Goal: Find specific page/section: Find specific page/section

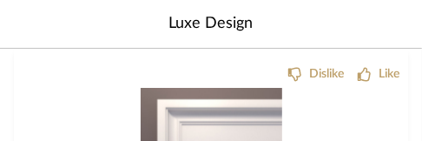
click at [95, 74] on div "Dislike Like" at bounding box center [211, 71] width 376 height 18
click at [83, 76] on div "Dislike Like" at bounding box center [211, 71] width 376 height 18
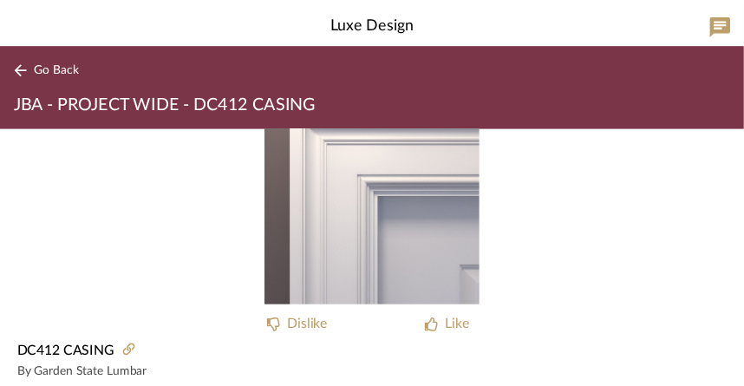
scroll to position [94, 0]
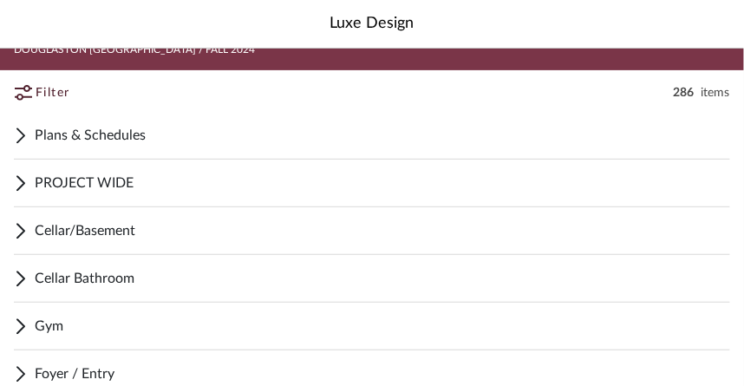
scroll to position [62, 0]
click at [82, 236] on span "Cellar/Basement" at bounding box center [383, 230] width 696 height 21
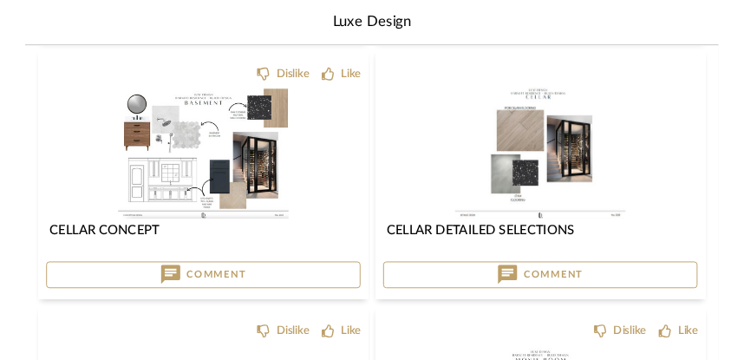
scroll to position [632, 0]
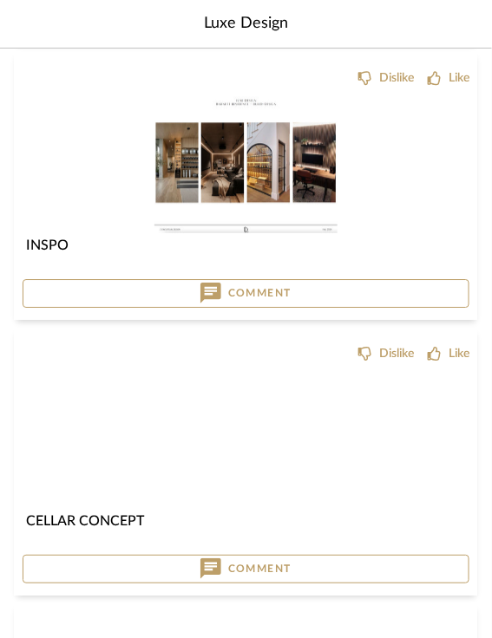
click at [0, 0] on img at bounding box center [0, 0] width 0 height 0
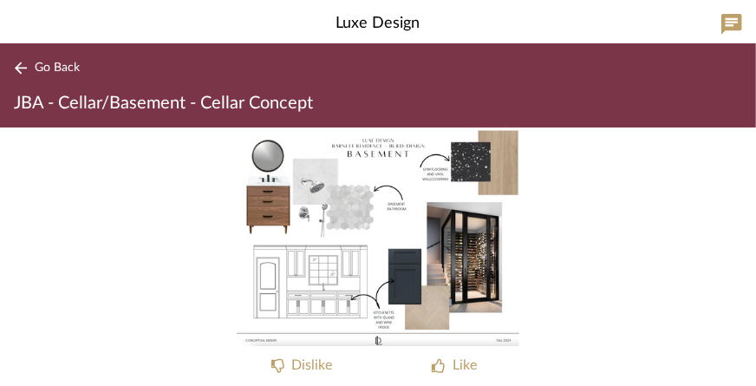
click at [30, 69] on button "Go Back" at bounding box center [50, 68] width 72 height 22
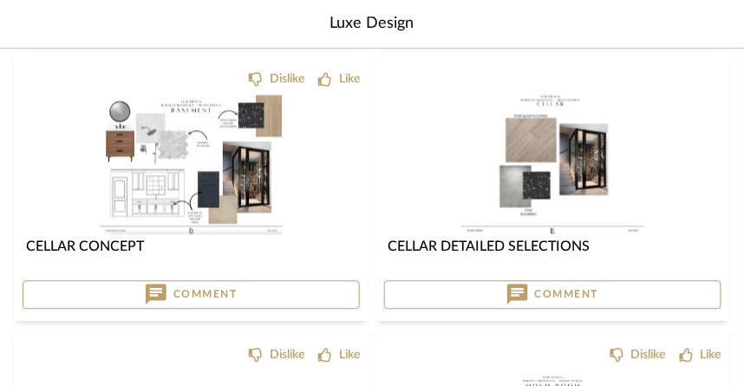
scroll to position [632, 0]
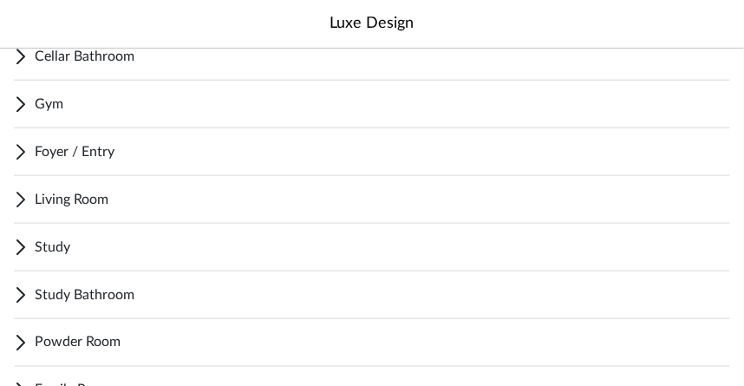
scroll to position [285, 0]
click at [89, 172] on div "Foyer / Entry" at bounding box center [372, 152] width 717 height 48
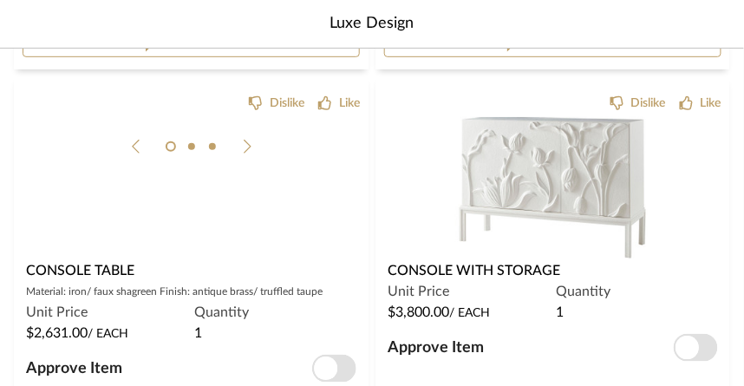
scroll to position [1402, 0]
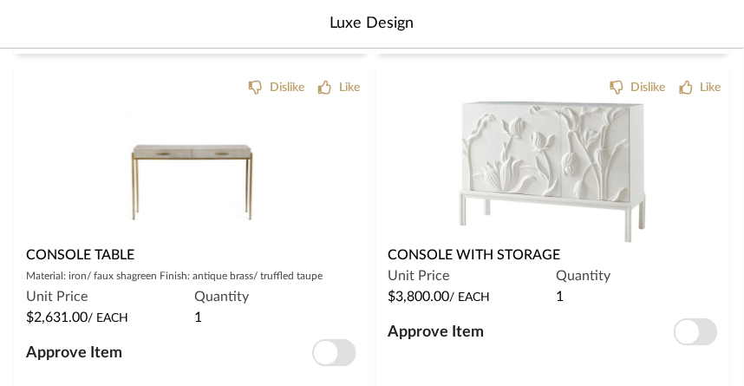
click at [68, 179] on div "0" at bounding box center [191, 171] width 337 height 141
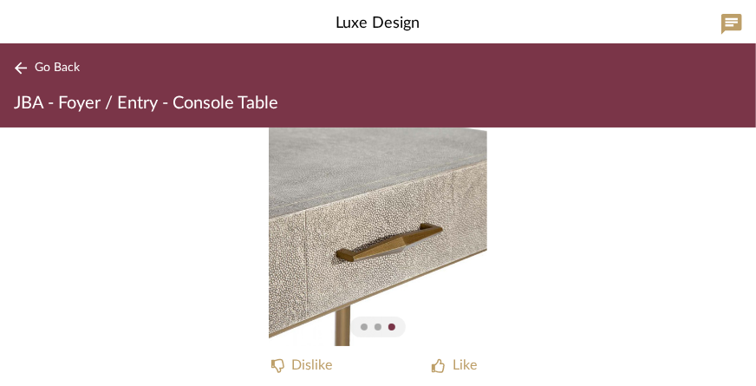
click at [16, 261] on div "2" at bounding box center [378, 237] width 756 height 219
click at [38, 75] on button "Go Back" at bounding box center [50, 68] width 72 height 22
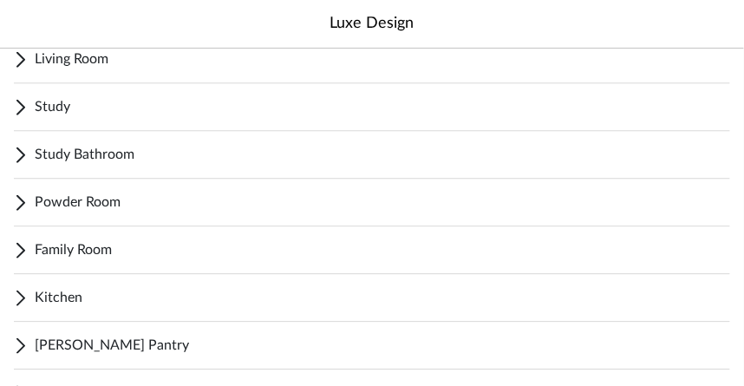
scroll to position [3269, 0]
click at [32, 192] on div "Powder Room" at bounding box center [372, 203] width 717 height 48
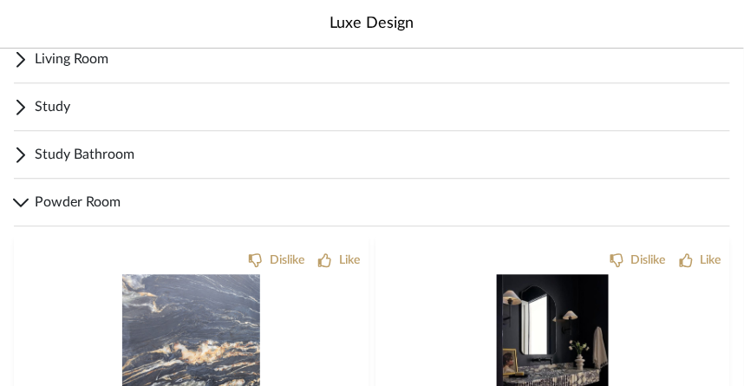
click at [24, 203] on icon at bounding box center [21, 203] width 16 height 10
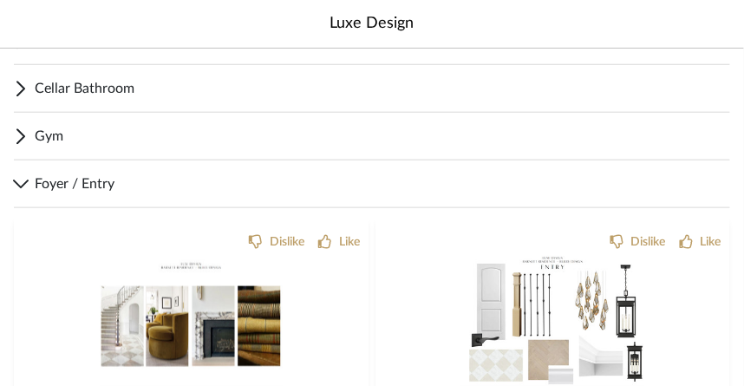
scroll to position [264, 0]
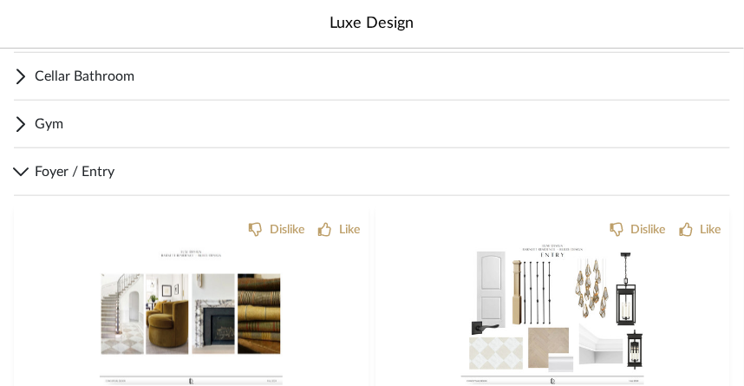
click at [41, 175] on span "Foyer / Entry" at bounding box center [383, 171] width 696 height 21
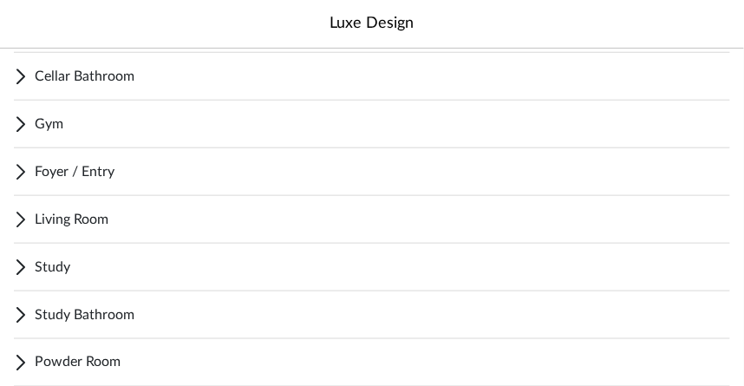
click at [23, 177] on icon at bounding box center [21, 172] width 10 height 16
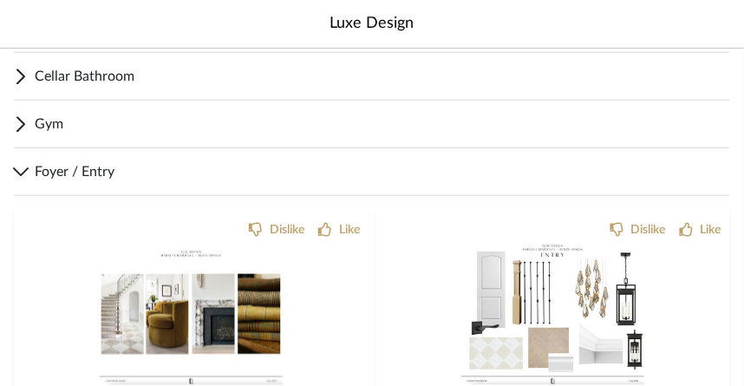
click at [20, 171] on icon at bounding box center [21, 172] width 16 height 10
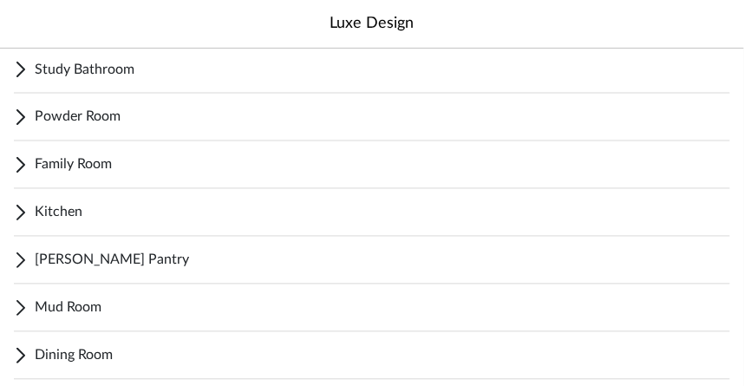
scroll to position [509, 0]
click at [47, 176] on div "Family Room" at bounding box center [372, 165] width 717 height 48
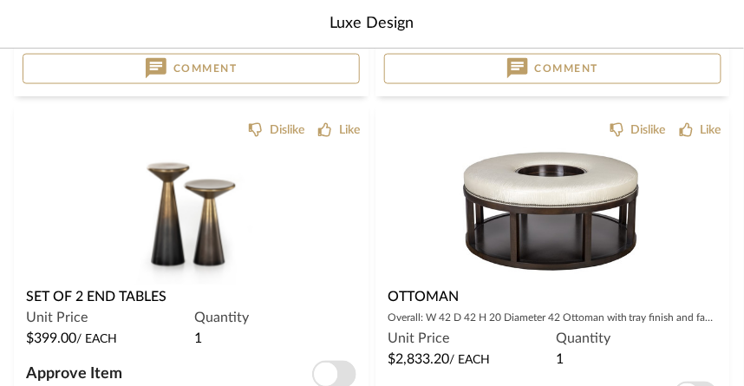
scroll to position [2986, 0]
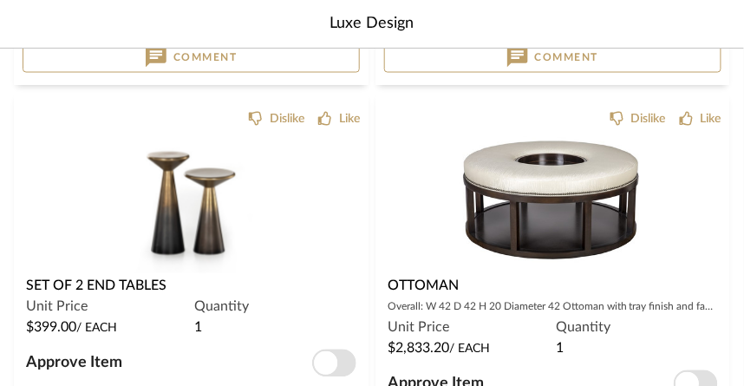
click at [75, 297] on span "Unit Price" at bounding box center [57, 307] width 62 height 21
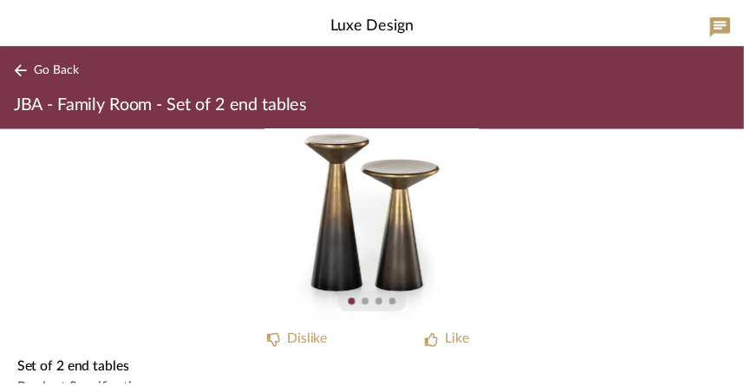
scroll to position [15, 0]
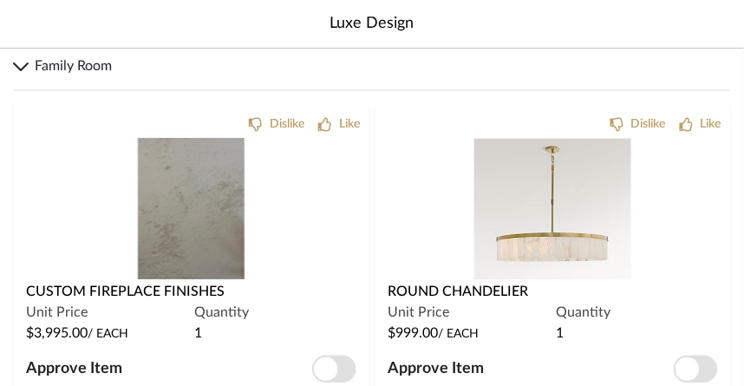
scroll to position [608, 0]
click at [27, 68] on icon at bounding box center [21, 67] width 16 height 10
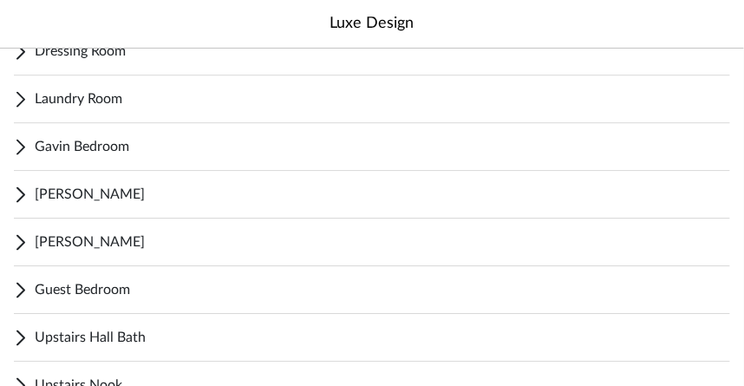
scroll to position [962, 0]
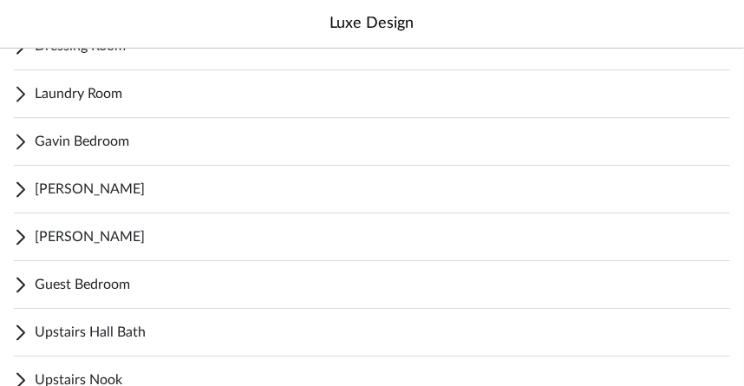
click at [43, 141] on span "Gavin Bedroom" at bounding box center [383, 141] width 696 height 21
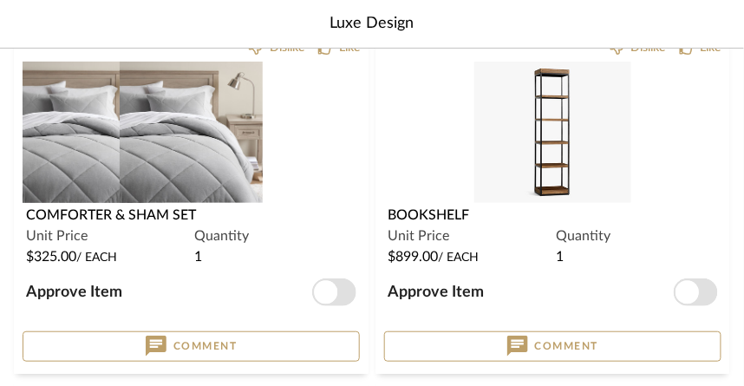
scroll to position [2513, 0]
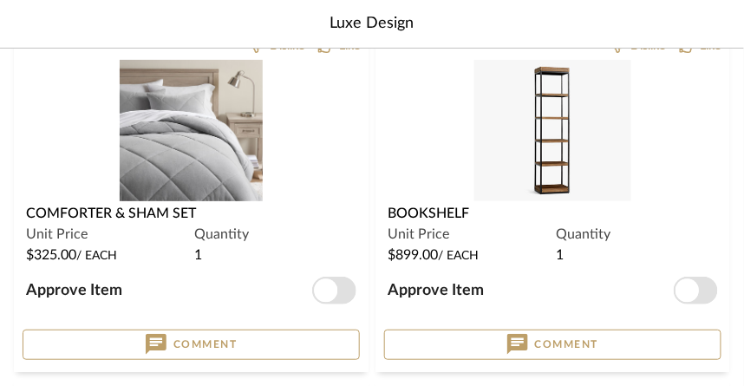
click at [94, 188] on div "0" at bounding box center [191, 130] width 337 height 141
